Goal: Check status: Check status

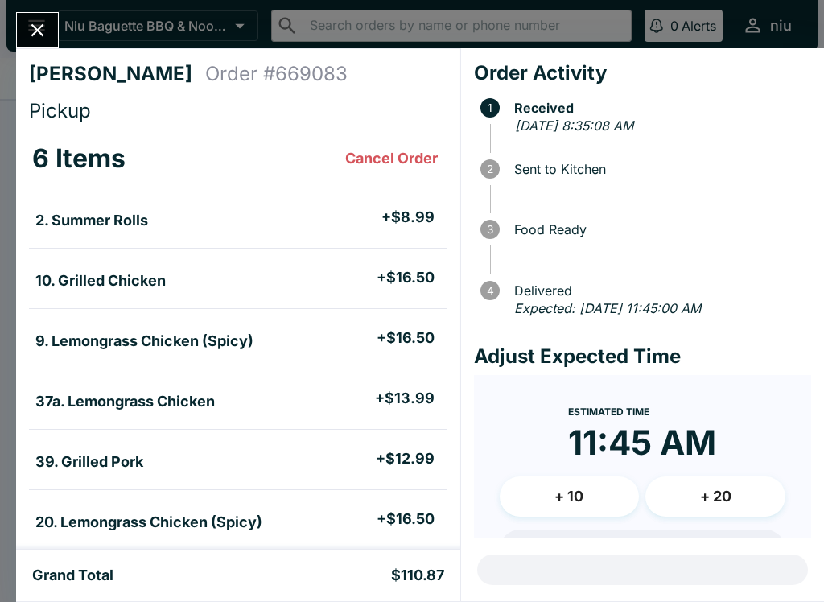
click at [43, 33] on icon "Close" at bounding box center [38, 30] width 22 height 22
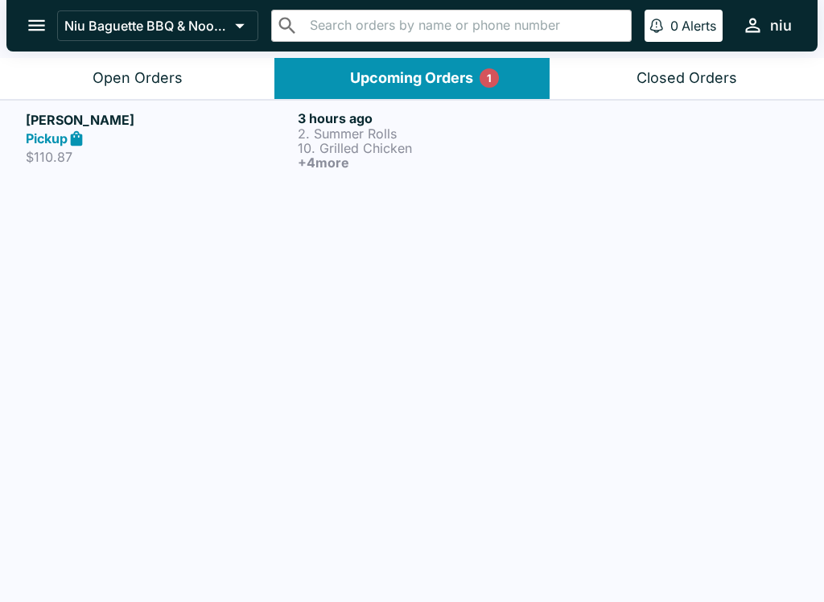
click at [105, 74] on div "Open Orders" at bounding box center [138, 78] width 90 height 19
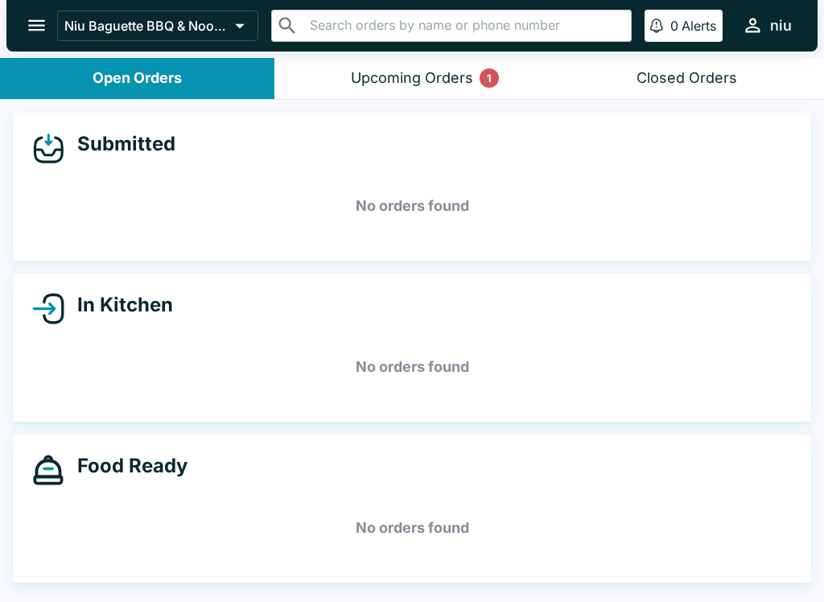
click at [413, 66] on button "Upcoming Orders 1" at bounding box center [412, 78] width 275 height 41
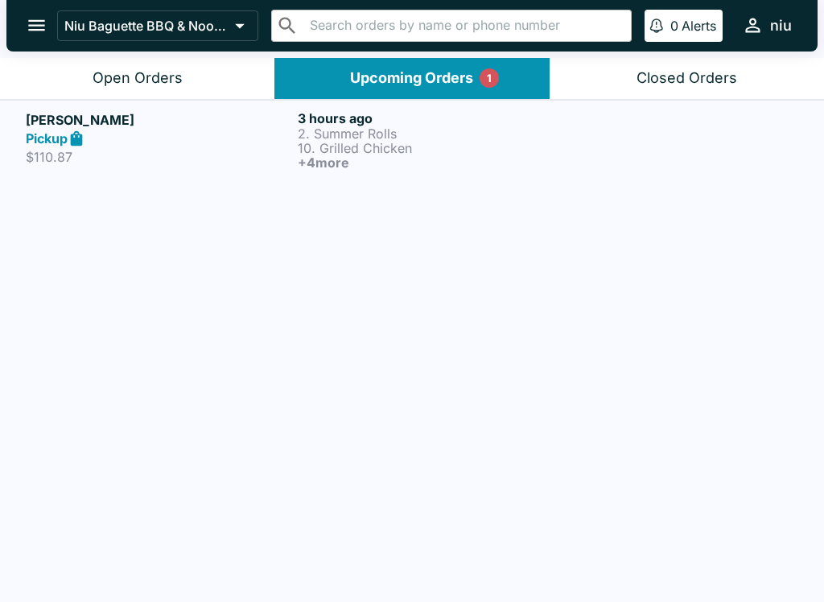
click at [320, 142] on p "10. Grilled Chicken" at bounding box center [431, 148] width 266 height 14
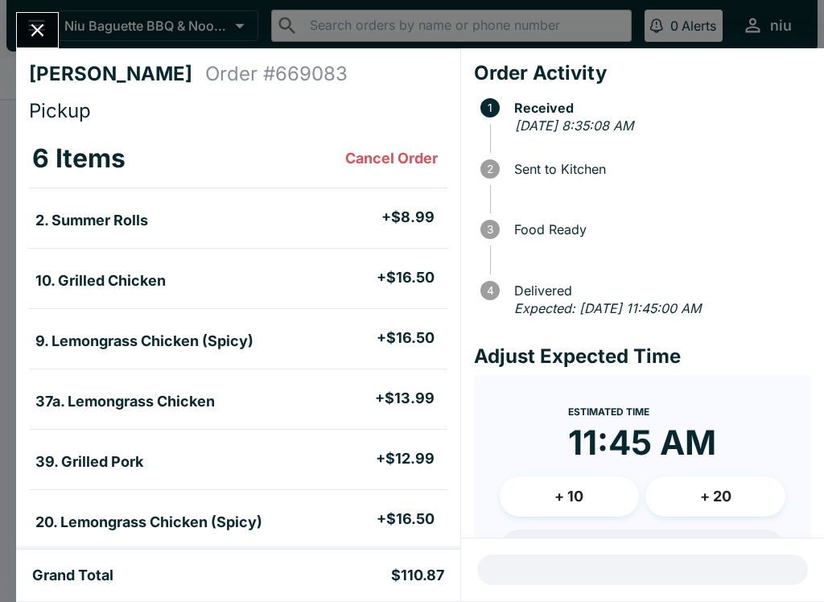
click at [44, 1] on div "[PERSON_NAME] Order # 669083 Pickup 6 Items Cancel Order 2. Summer Rolls + $8.9…" at bounding box center [412, 301] width 824 height 602
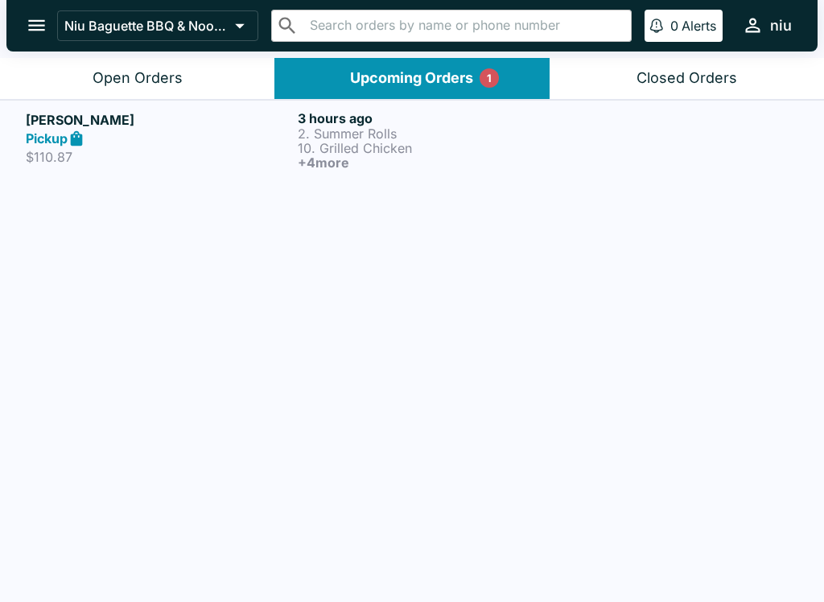
click at [138, 76] on div "Open Orders" at bounding box center [138, 78] width 90 height 19
